Goal: Task Accomplishment & Management: Use online tool/utility

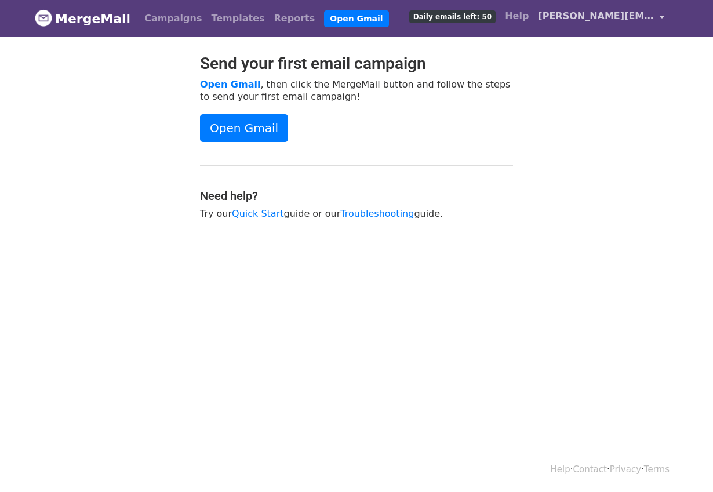
click at [568, 16] on span "[PERSON_NAME][EMAIL_ADDRESS][PERSON_NAME][DOMAIN_NAME]" at bounding box center [596, 16] width 116 height 14
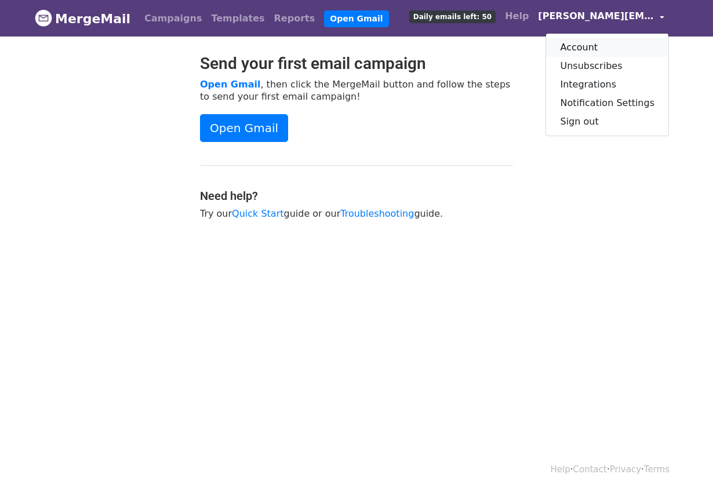
click at [574, 46] on link "Account" at bounding box center [607, 47] width 122 height 19
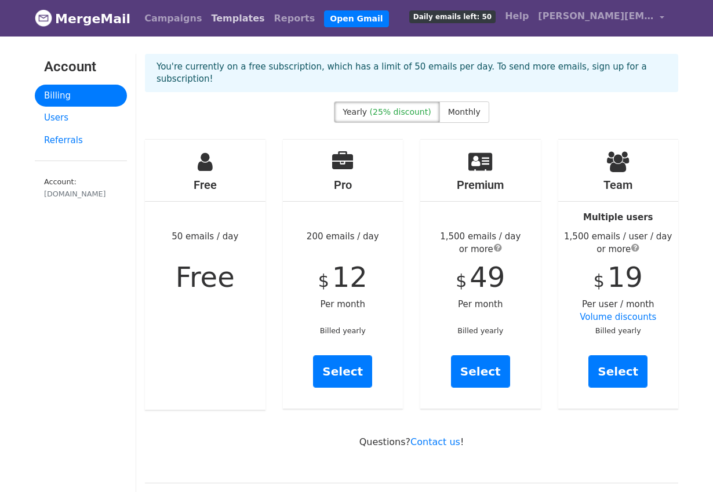
click at [211, 19] on link "Templates" at bounding box center [237, 18] width 63 height 23
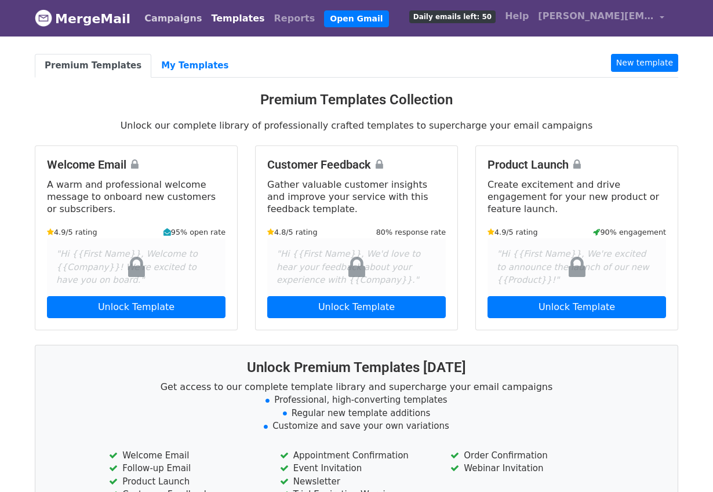
click at [166, 14] on link "Campaigns" at bounding box center [173, 18] width 67 height 23
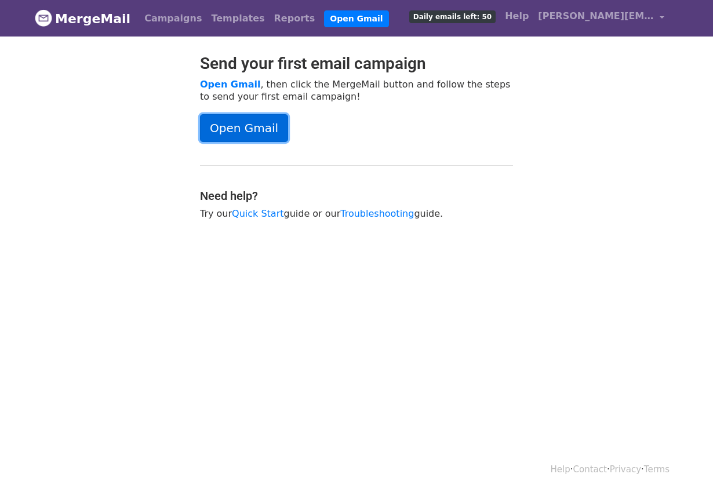
click at [236, 128] on link "Open Gmail" at bounding box center [244, 128] width 88 height 28
